Goal: Task Accomplishment & Management: Complete application form

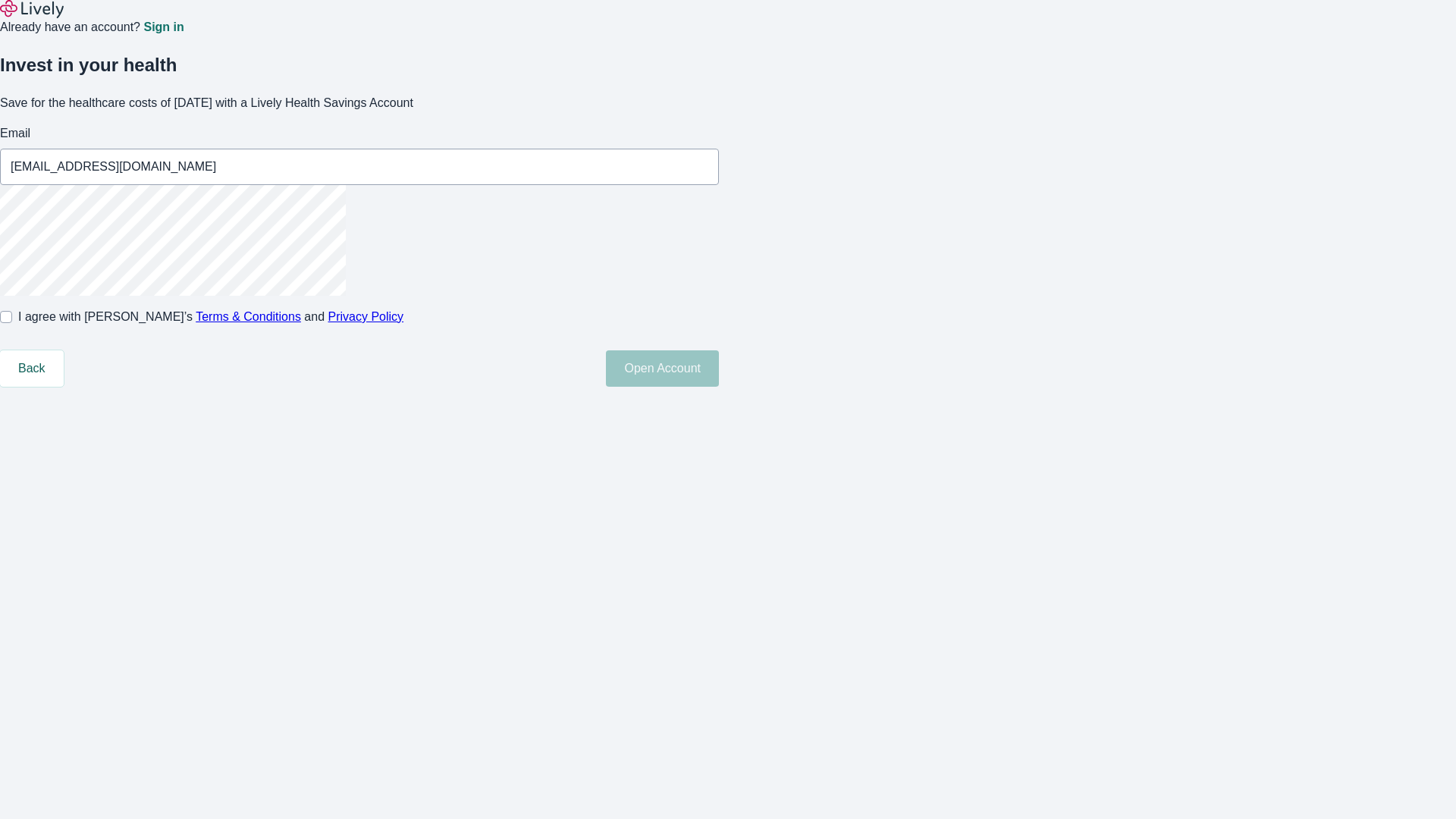
click at [12, 323] on input "I agree with Lively’s Terms & Conditions and Privacy Policy" at bounding box center [6, 317] width 12 height 12
checkbox input "true"
click at [719, 387] on button "Open Account" at bounding box center [663, 368] width 113 height 36
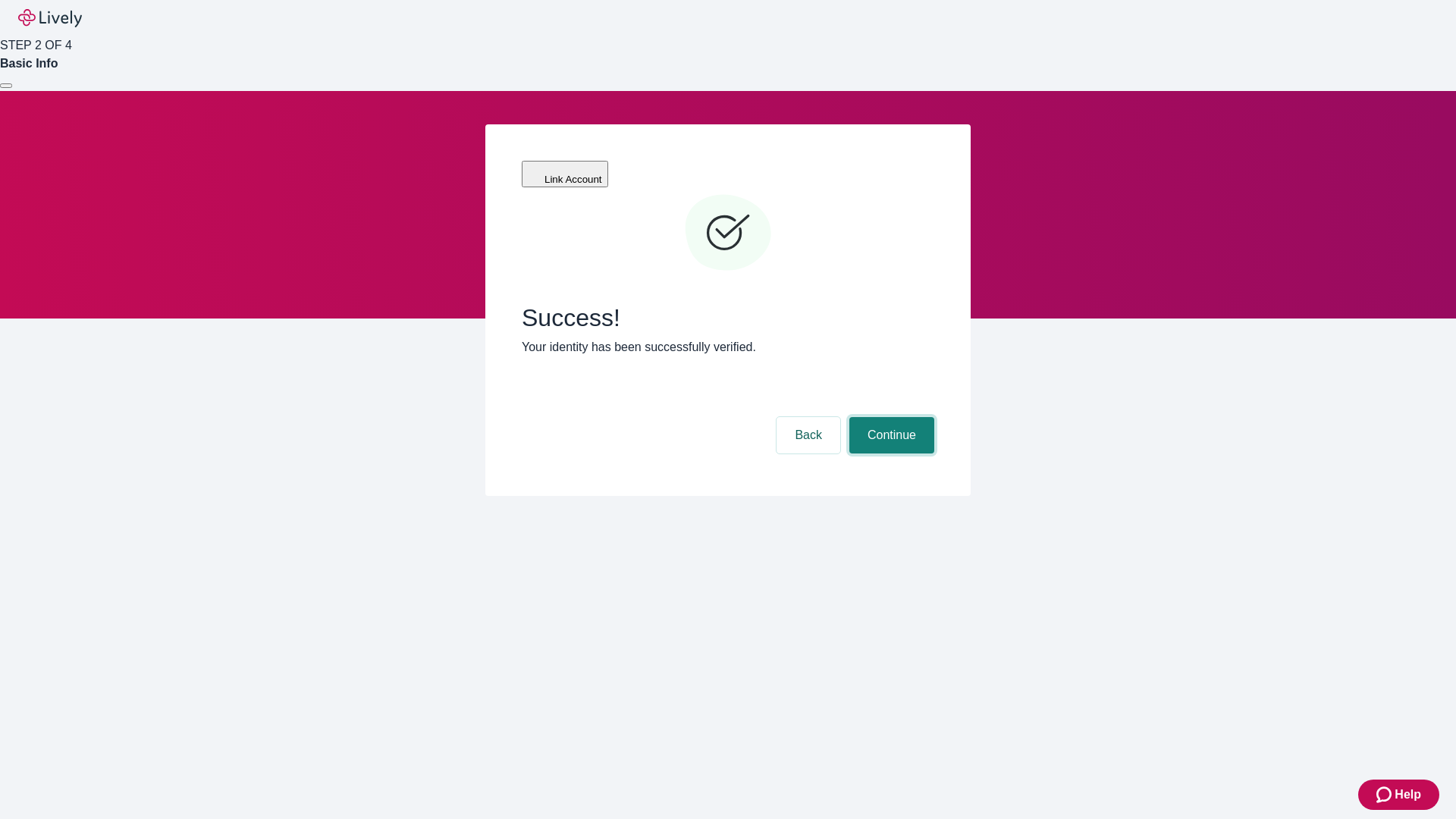
click at [890, 417] on button "Continue" at bounding box center [892, 435] width 85 height 36
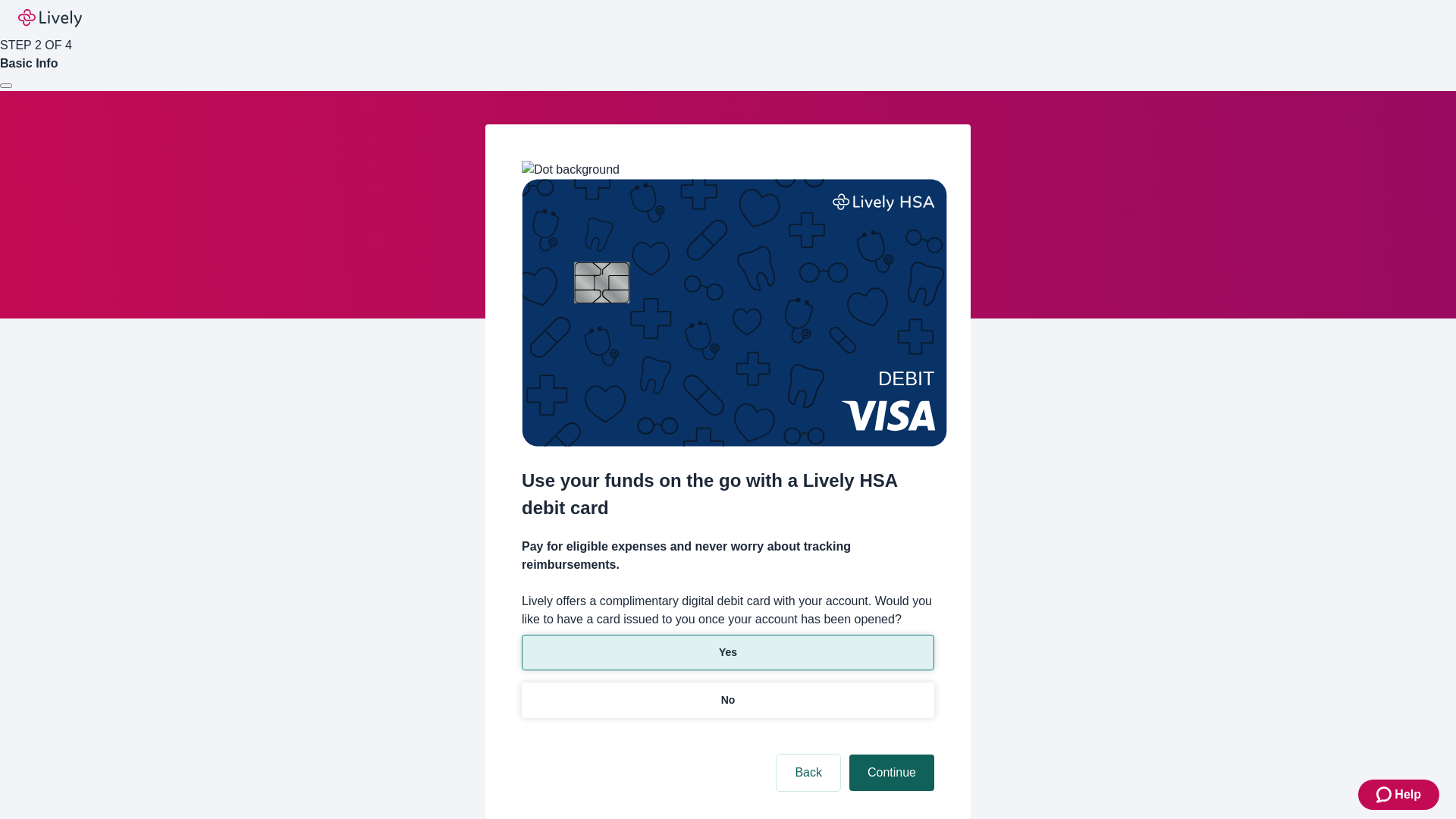
click at [728, 645] on p "Yes" at bounding box center [728, 653] width 19 height 16
click at [890, 755] on button "Continue" at bounding box center [892, 773] width 85 height 36
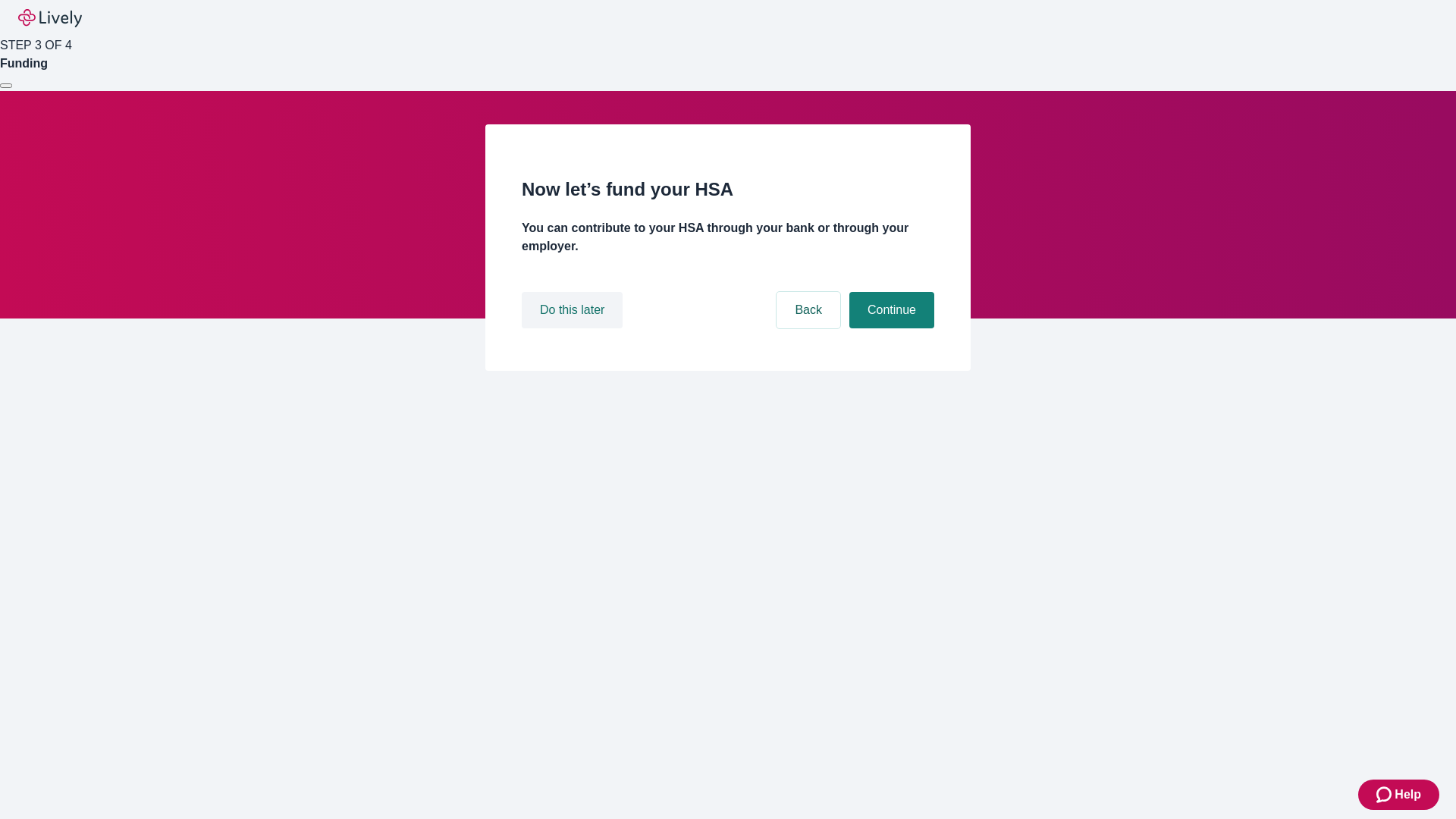
click at [575, 329] on button "Do this later" at bounding box center [572, 310] width 101 height 36
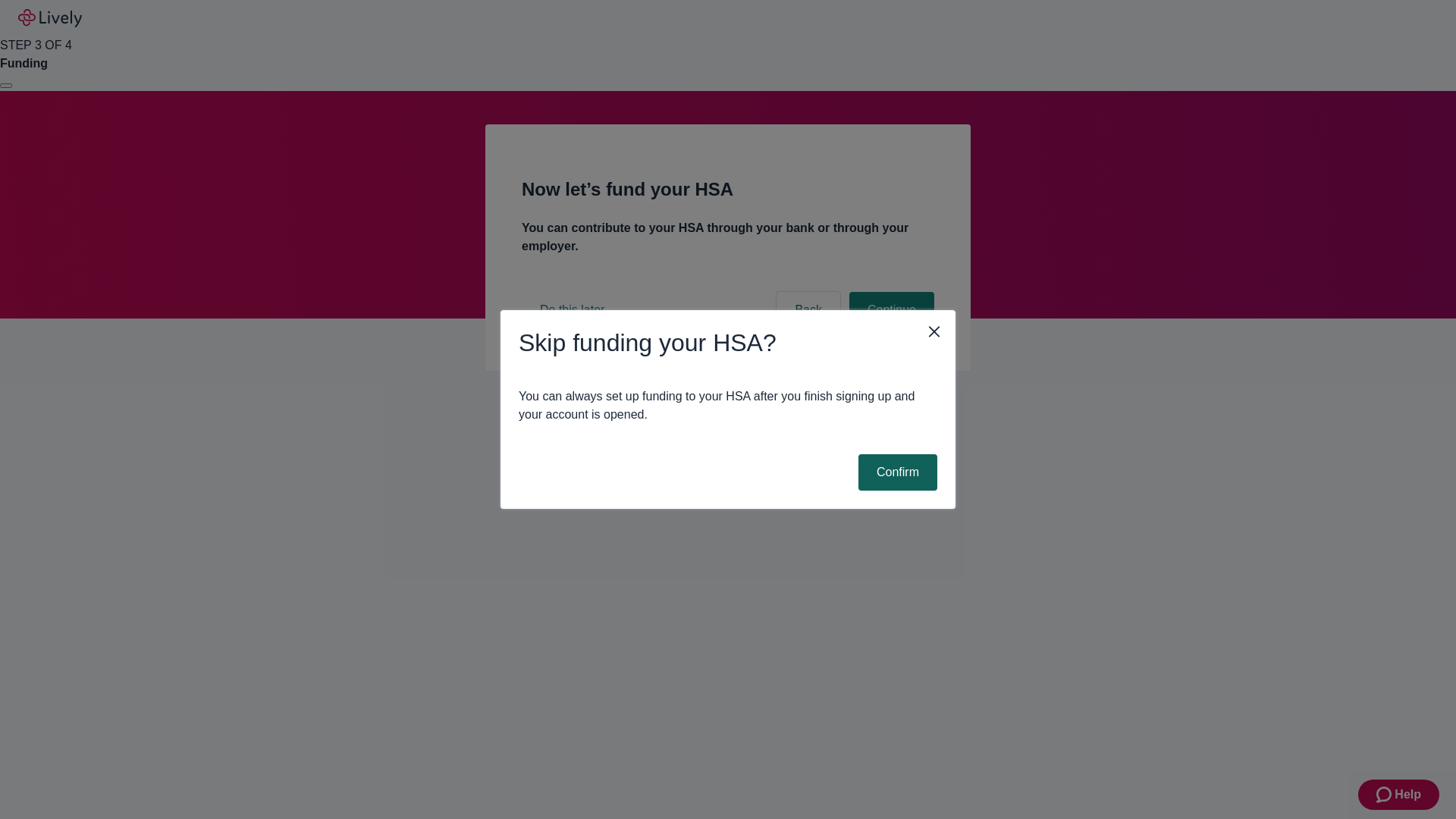
click at [895, 473] on button "Confirm" at bounding box center [898, 473] width 79 height 36
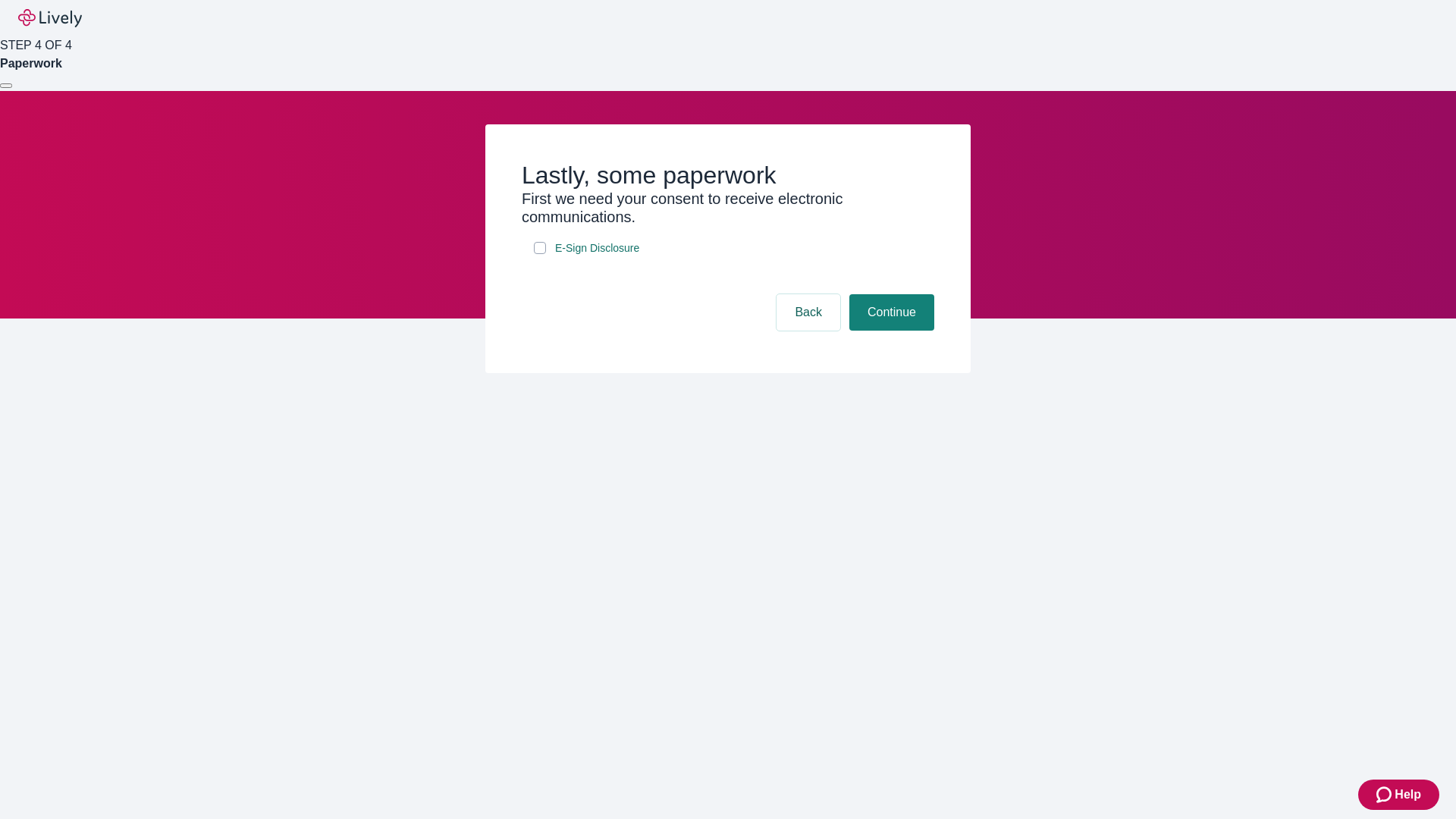
click at [540, 254] on input "E-Sign Disclosure" at bounding box center [540, 248] width 12 height 12
checkbox input "true"
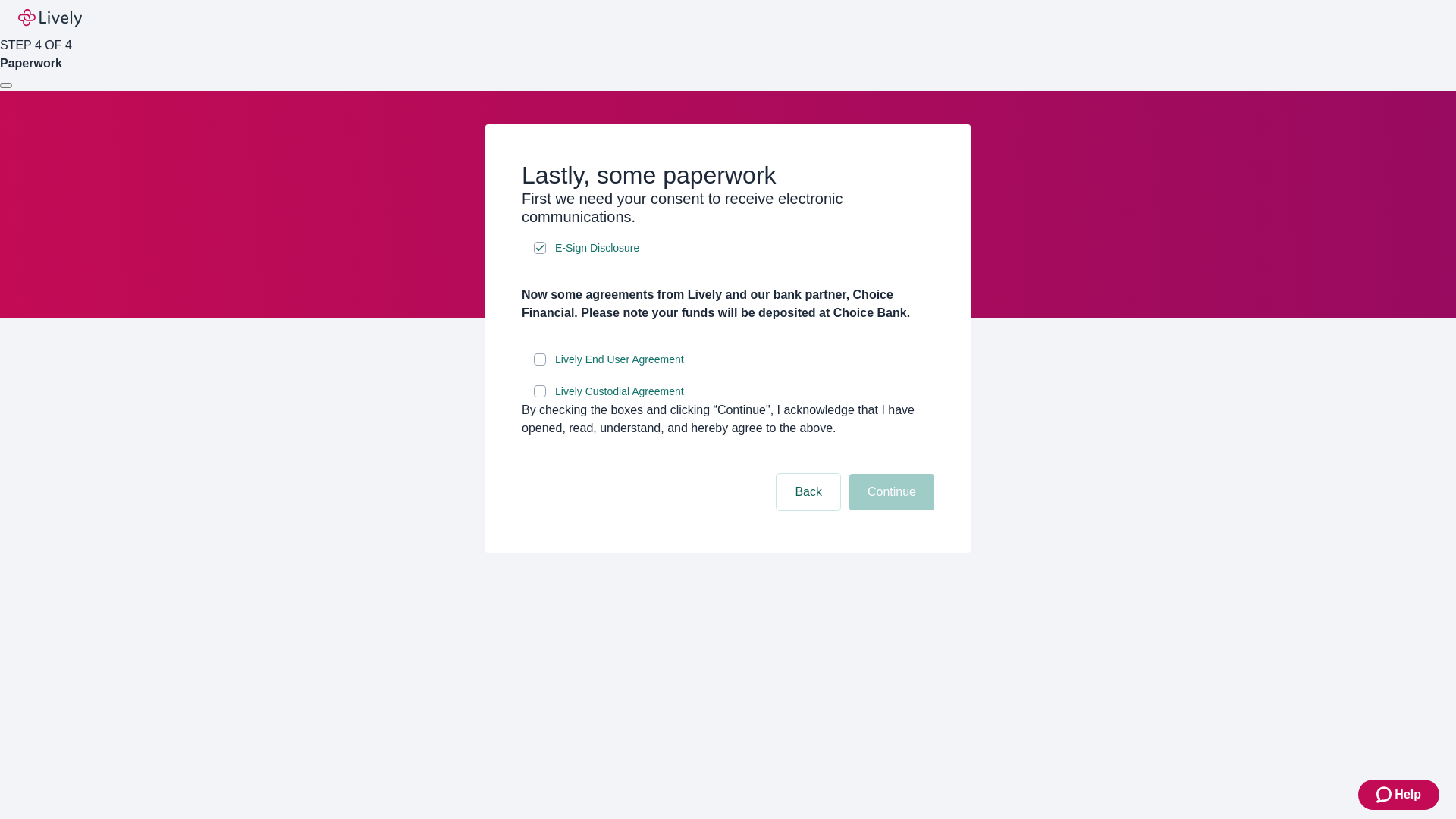
click at [540, 366] on input "Lively End User Agreement" at bounding box center [540, 360] width 12 height 12
checkbox input "true"
click at [540, 398] on input "Lively Custodial Agreement" at bounding box center [540, 391] width 12 height 12
checkbox input "true"
click at [890, 510] on button "Continue" at bounding box center [892, 492] width 85 height 36
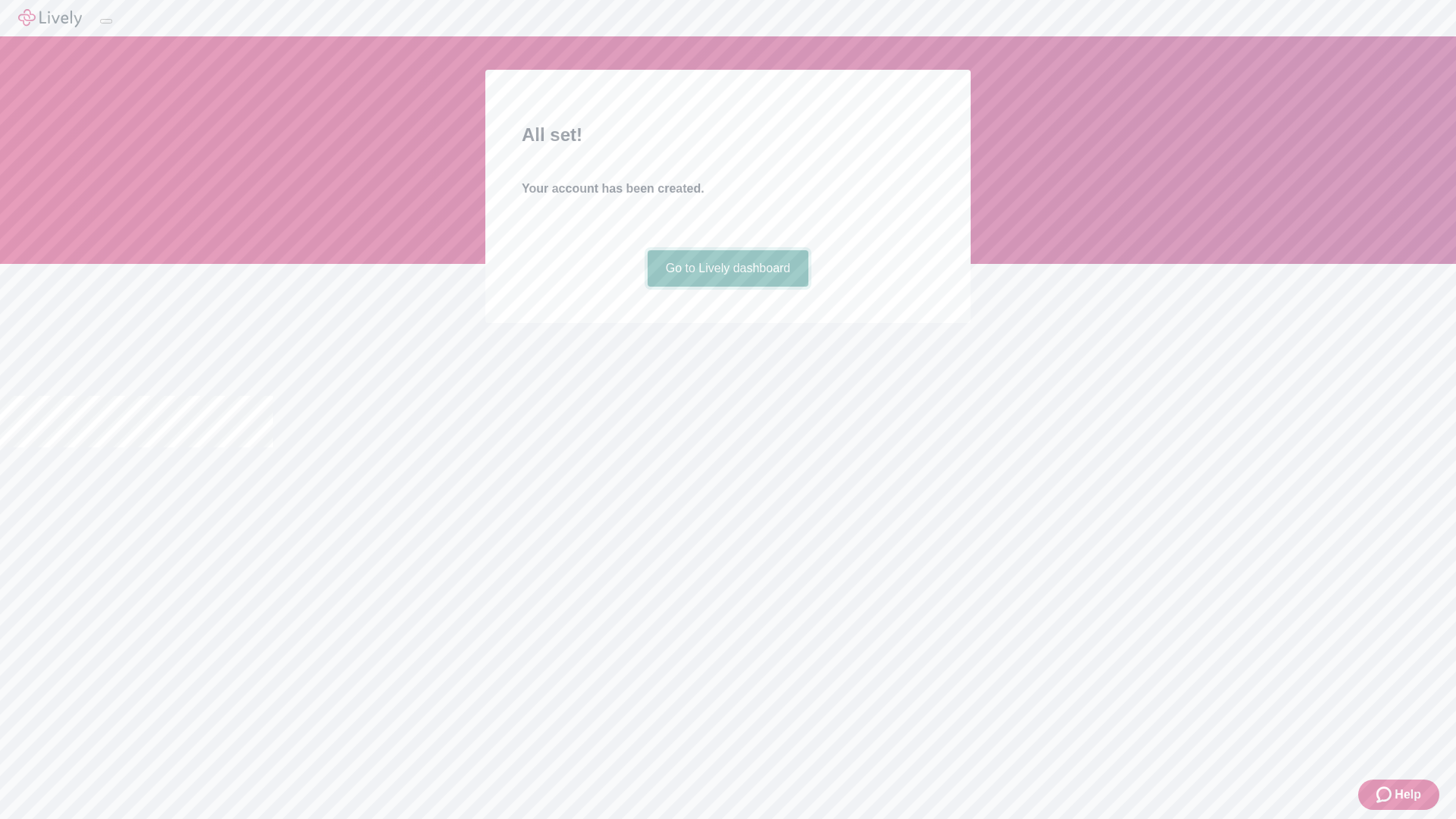
click at [728, 287] on link "Go to Lively dashboard" at bounding box center [728, 268] width 162 height 36
